Goal: Answer question/provide support: Ask a question

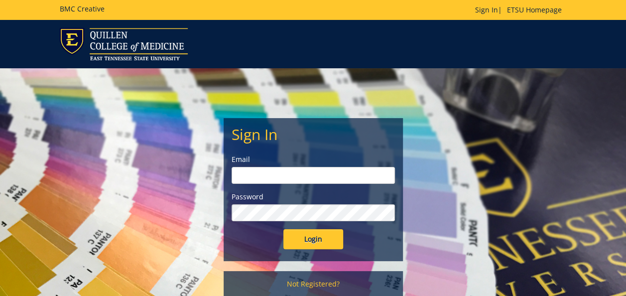
click at [290, 175] on input "email" at bounding box center [312, 175] width 163 height 17
type input "[PERSON_NAME][EMAIL_ADDRESS][DOMAIN_NAME]"
click at [283, 229] on input "Login" at bounding box center [313, 239] width 60 height 20
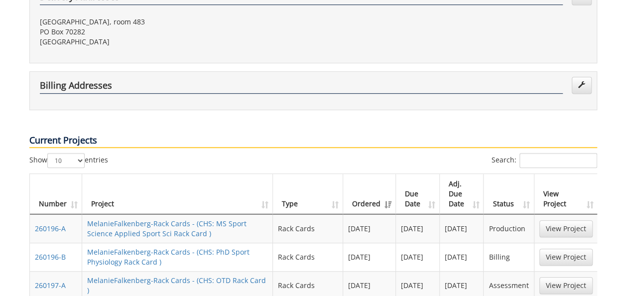
scroll to position [348, 0]
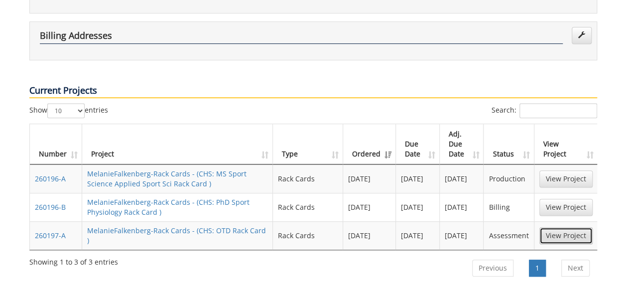
click at [560, 227] on link "View Project" at bounding box center [565, 235] width 53 height 17
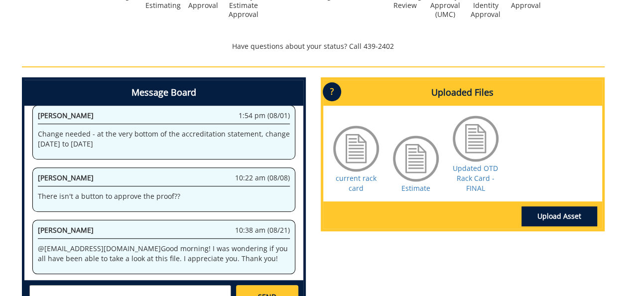
scroll to position [398, 0]
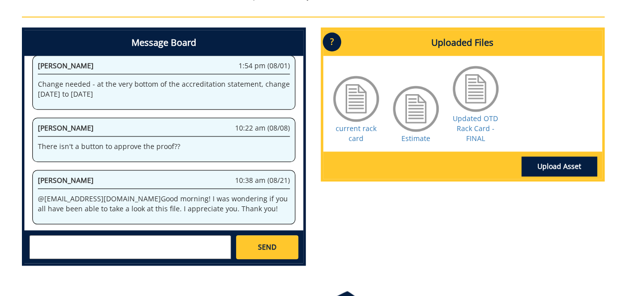
click at [132, 236] on textarea at bounding box center [130, 247] width 202 height 24
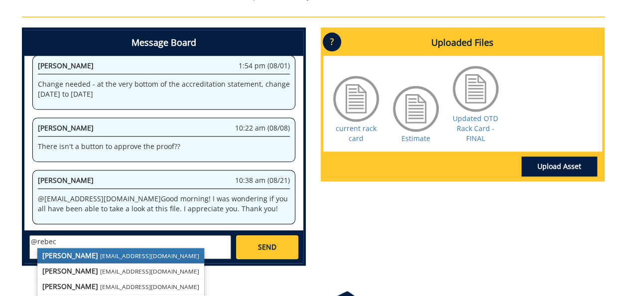
scroll to position [448, 0]
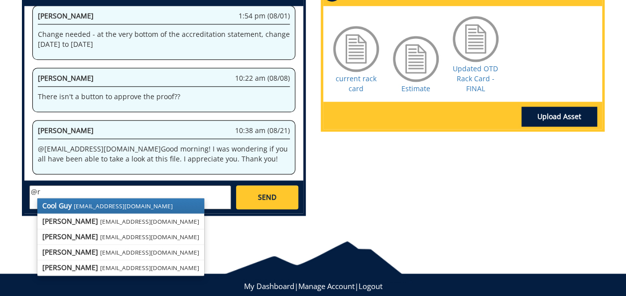
type textarea "@"
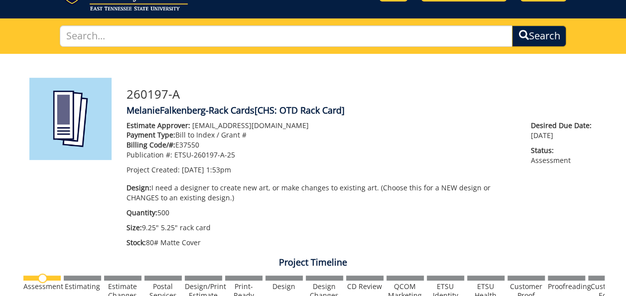
scroll to position [0, 0]
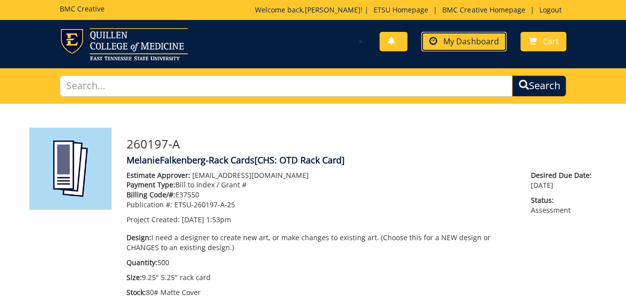
click at [463, 44] on span "My Dashboard" at bounding box center [470, 41] width 55 height 11
